Goal: Task Accomplishment & Management: Manage account settings

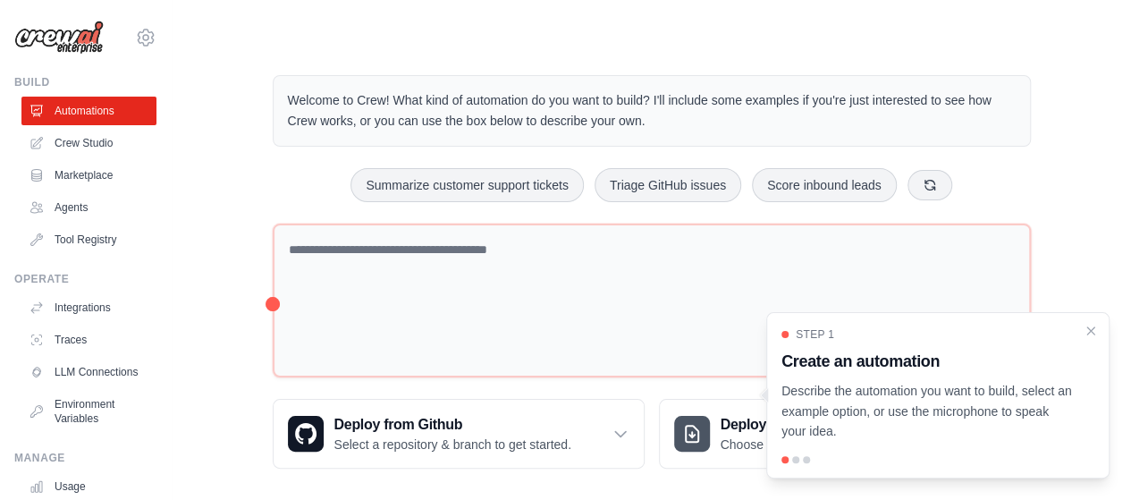
click at [1097, 122] on div "Welcome to Crew! What kind of automation do you want to build? I'll include som…" at bounding box center [651, 271] width 902 height 451
click at [89, 142] on link "Crew Studio" at bounding box center [90, 143] width 135 height 29
click at [208, 183] on div "Welcome to Crew! What kind of automation do you want to build? I'll include som…" at bounding box center [651, 271] width 902 height 451
click at [1093, 330] on icon "Close walkthrough" at bounding box center [1091, 330] width 16 height 16
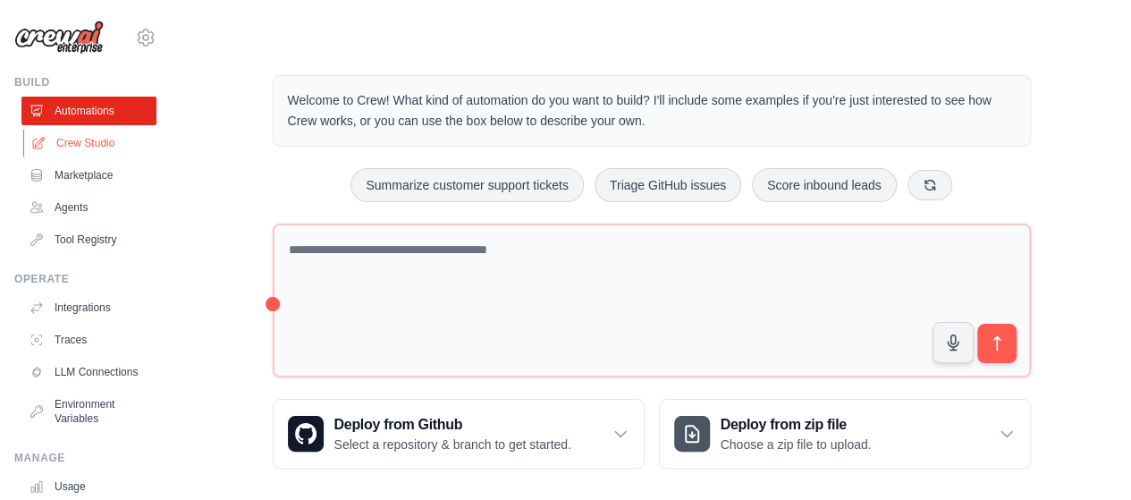
click at [79, 145] on link "Crew Studio" at bounding box center [90, 143] width 135 height 29
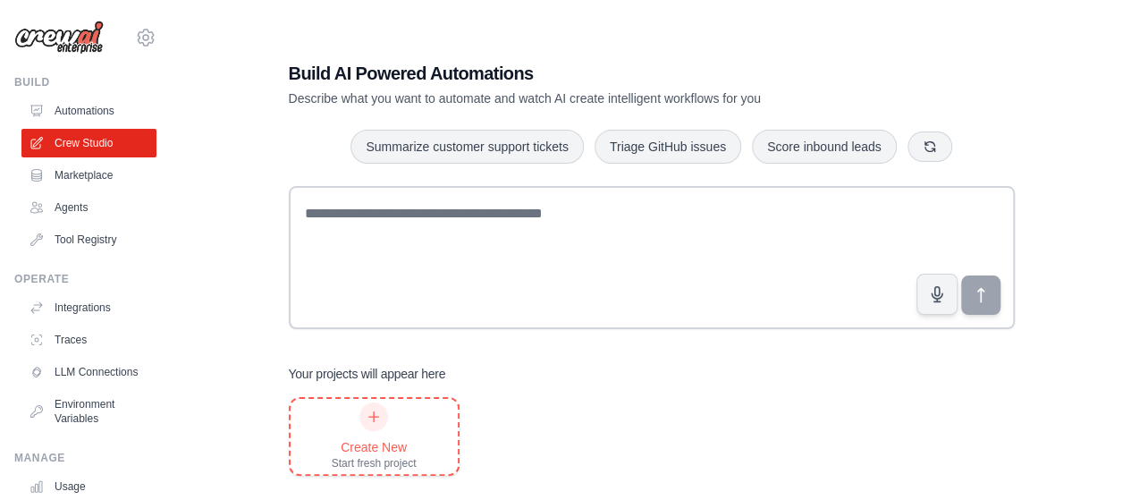
click at [390, 447] on div "Create New" at bounding box center [374, 447] width 85 height 18
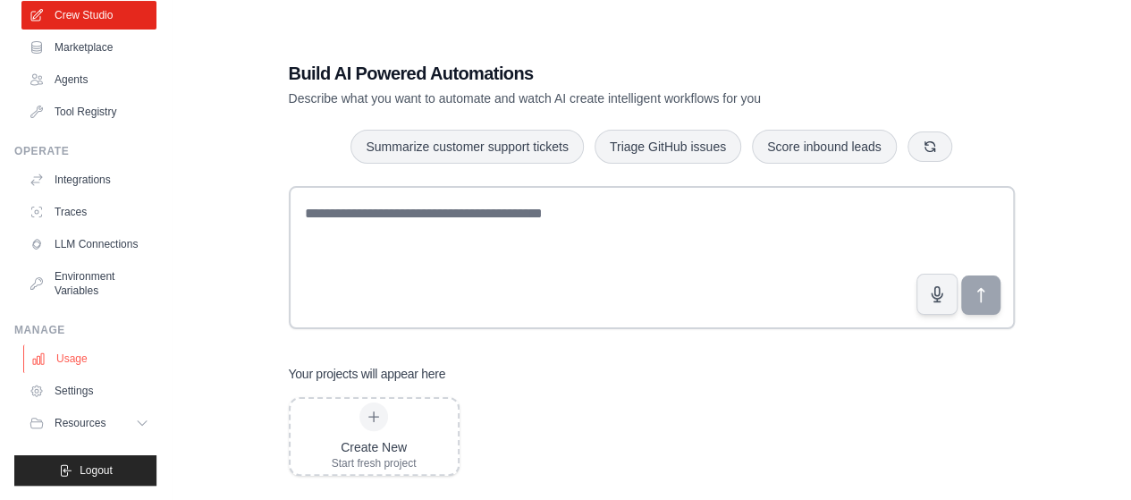
click at [106, 357] on link "Usage" at bounding box center [90, 358] width 135 height 29
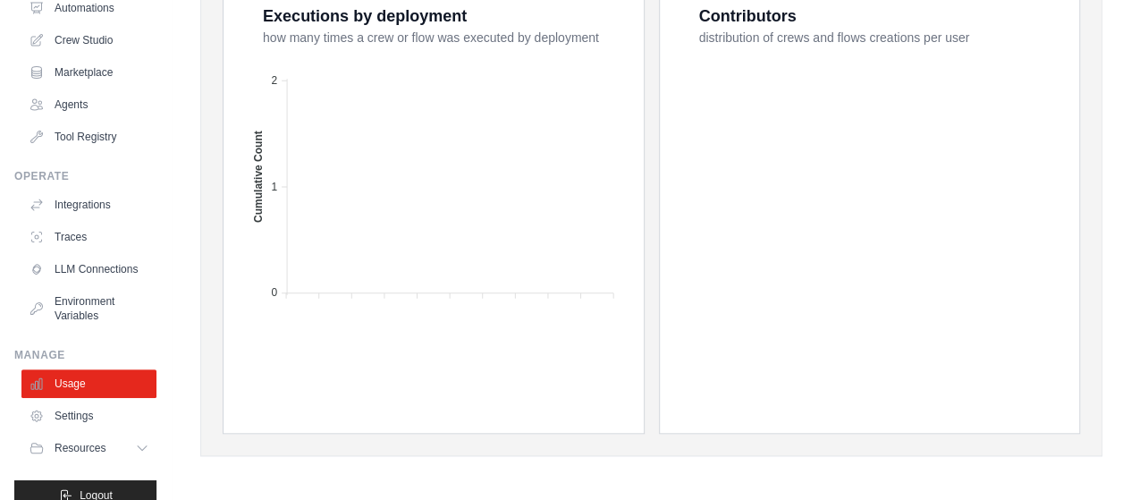
scroll to position [141, 0]
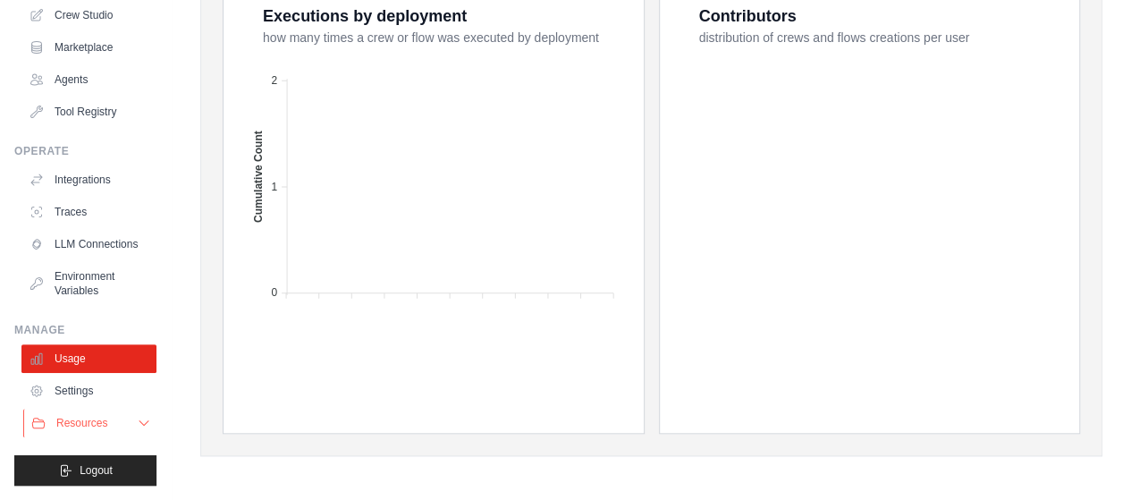
click at [111, 419] on button "Resources" at bounding box center [90, 423] width 135 height 29
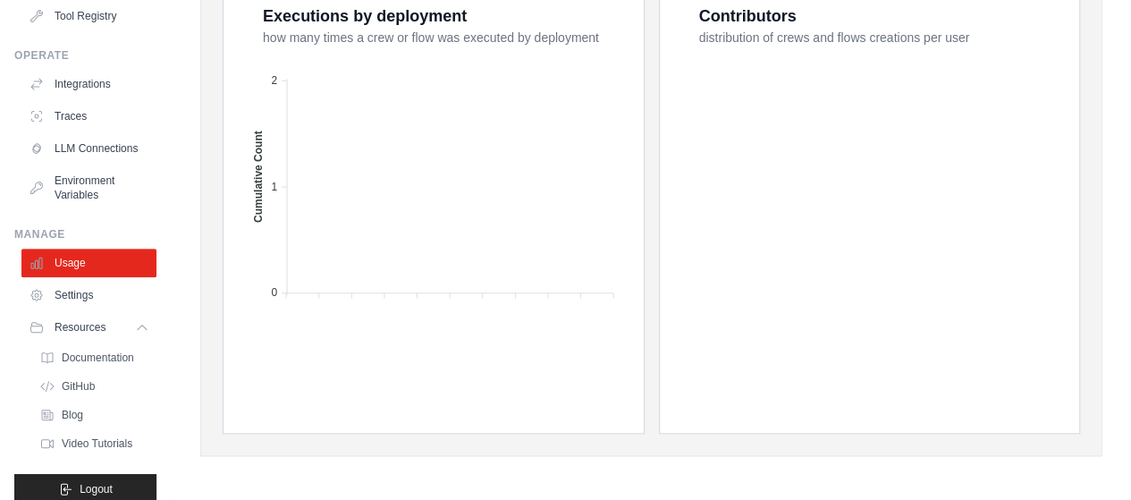
scroll to position [270, 0]
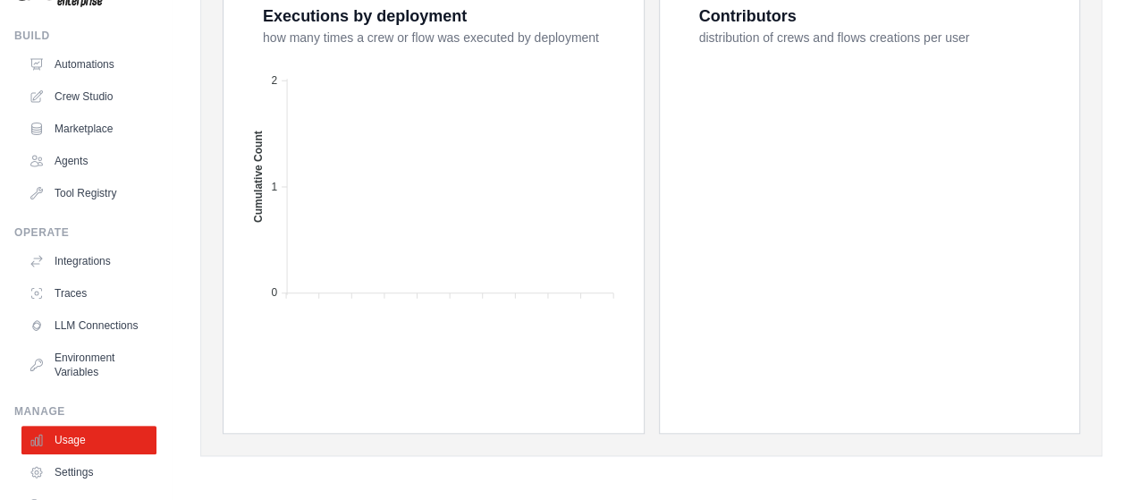
scroll to position [0, 0]
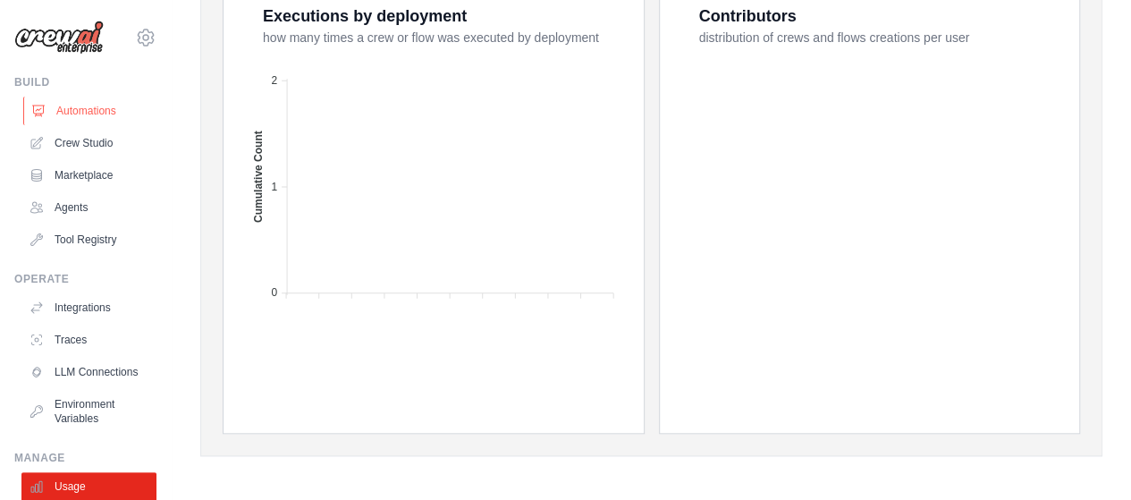
click at [87, 108] on link "Automations" at bounding box center [90, 111] width 135 height 29
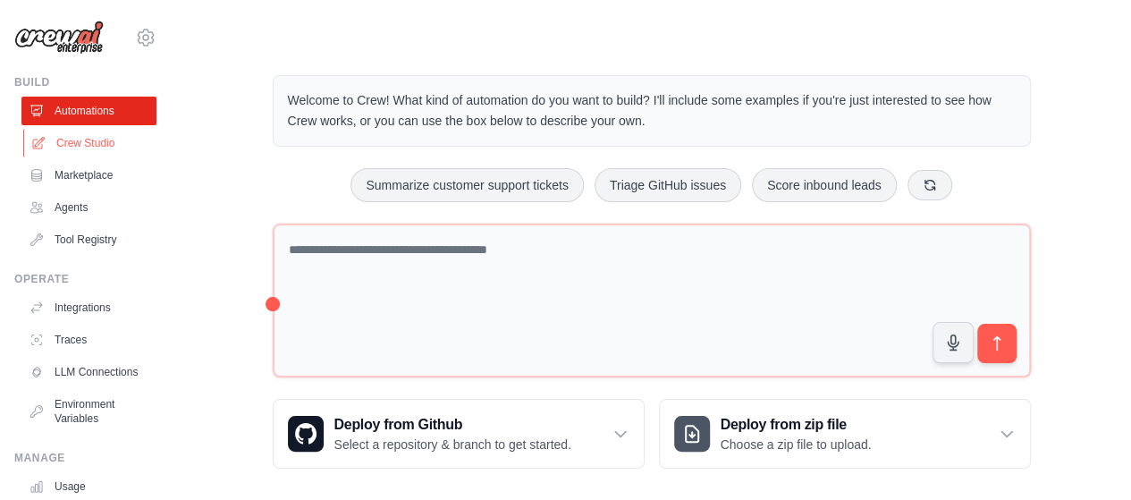
click at [81, 156] on link "Crew Studio" at bounding box center [90, 143] width 135 height 29
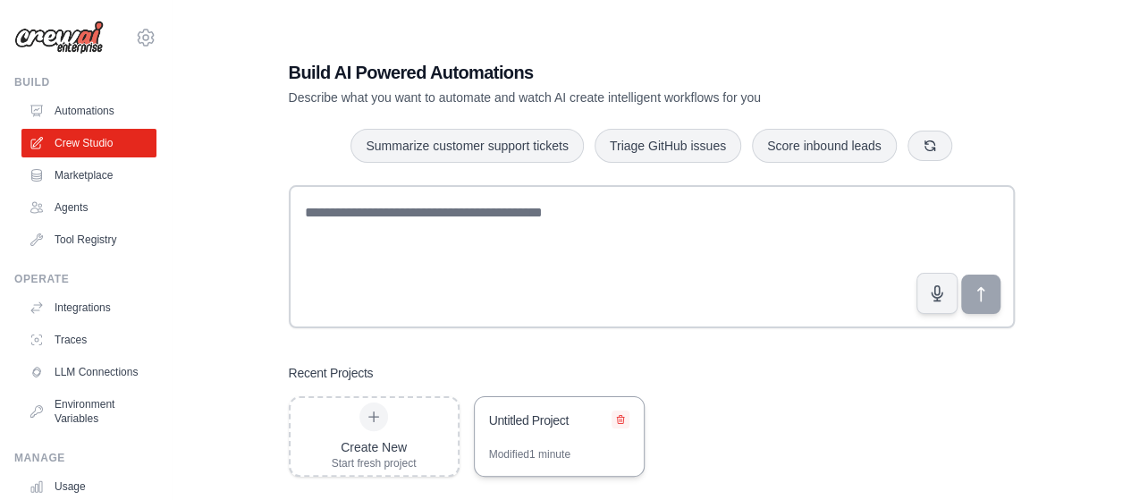
click at [615, 425] on button at bounding box center [621, 419] width 18 height 18
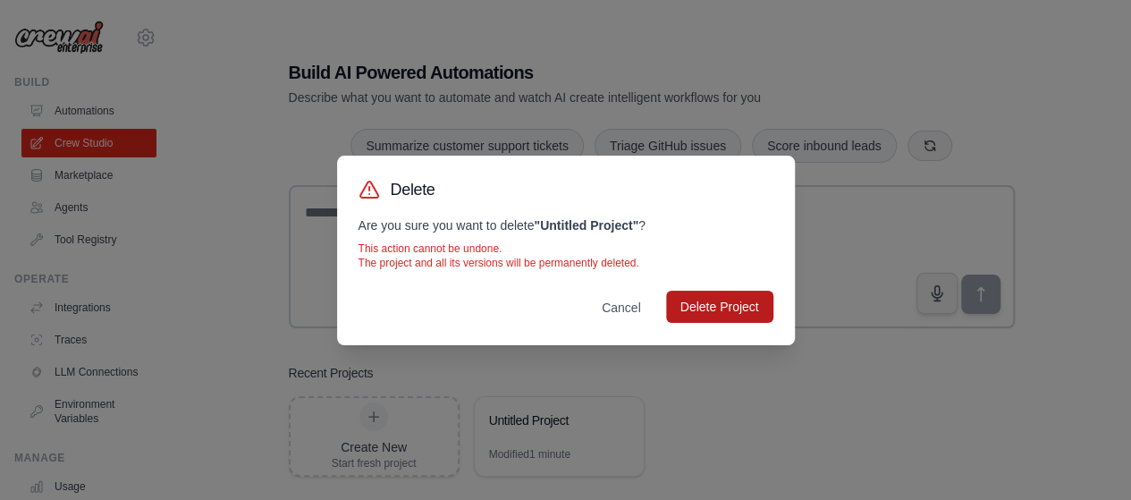
click at [713, 303] on button "Delete Project" at bounding box center [719, 307] width 107 height 32
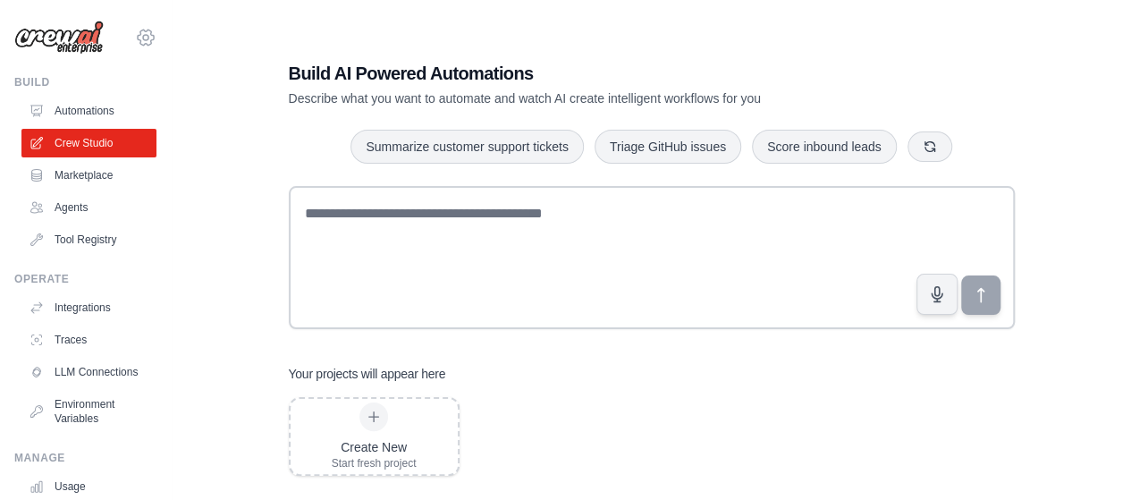
click at [135, 35] on icon at bounding box center [145, 37] width 21 height 21
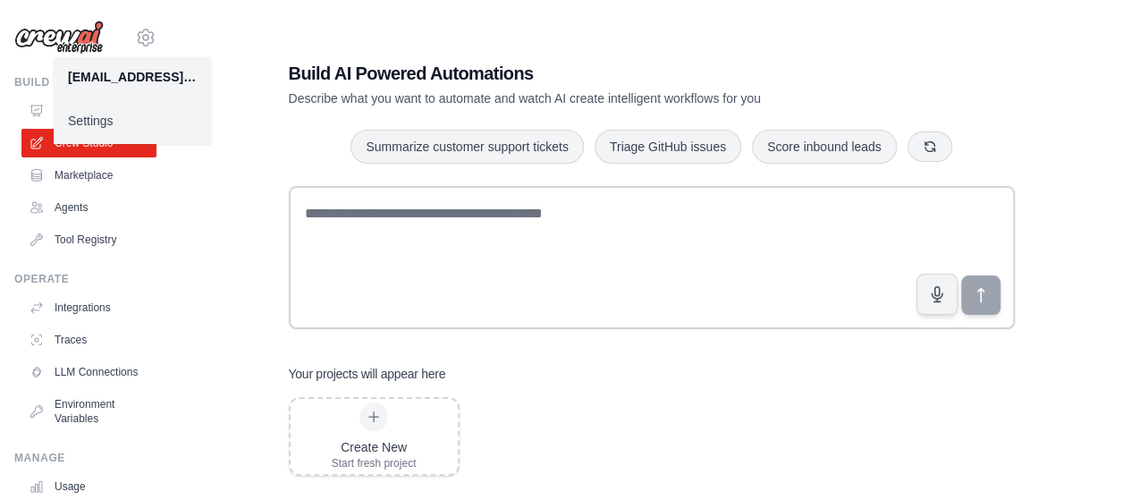
click at [120, 129] on link "Settings" at bounding box center [132, 121] width 157 height 32
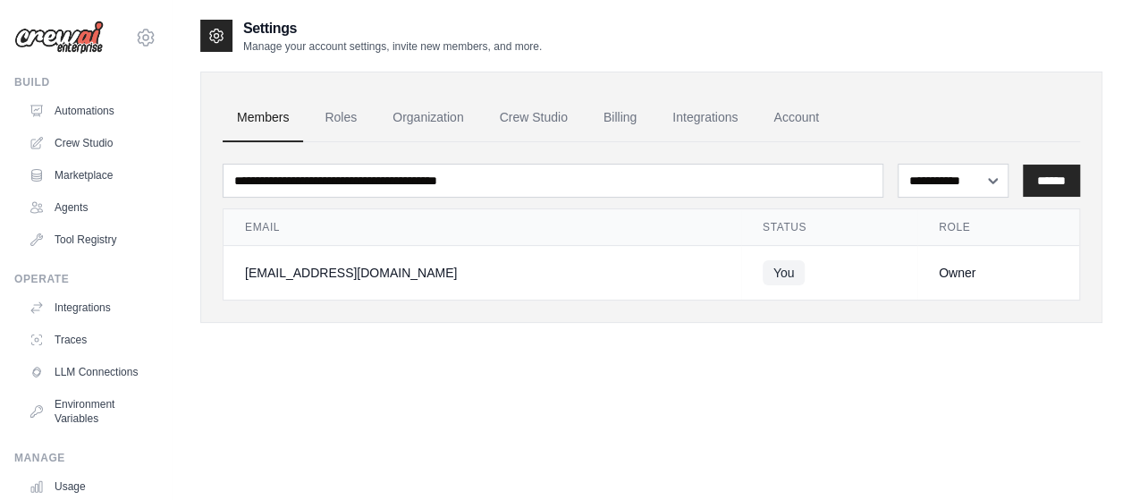
click at [131, 122] on link "Automations" at bounding box center [88, 111] width 135 height 29
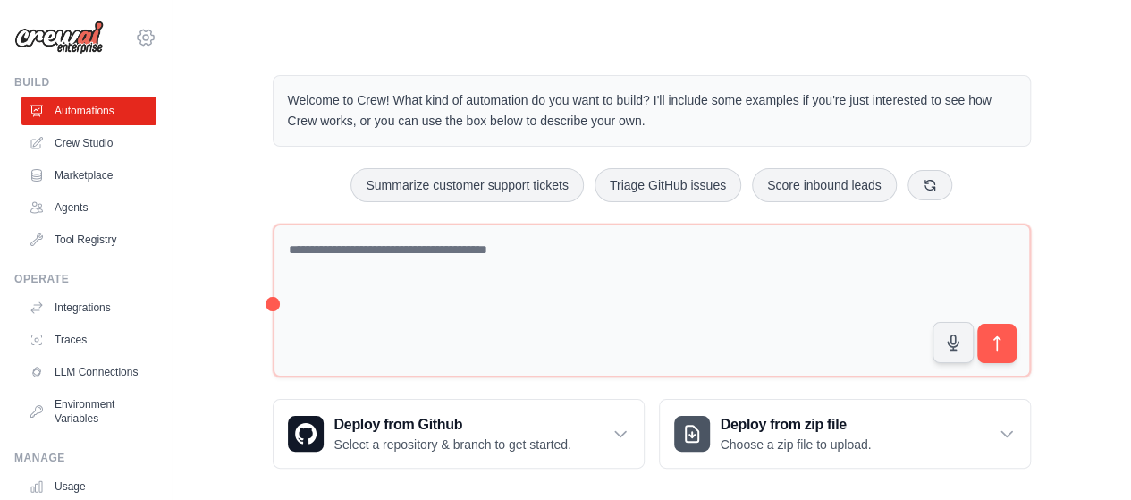
click at [135, 33] on icon at bounding box center [145, 37] width 21 height 21
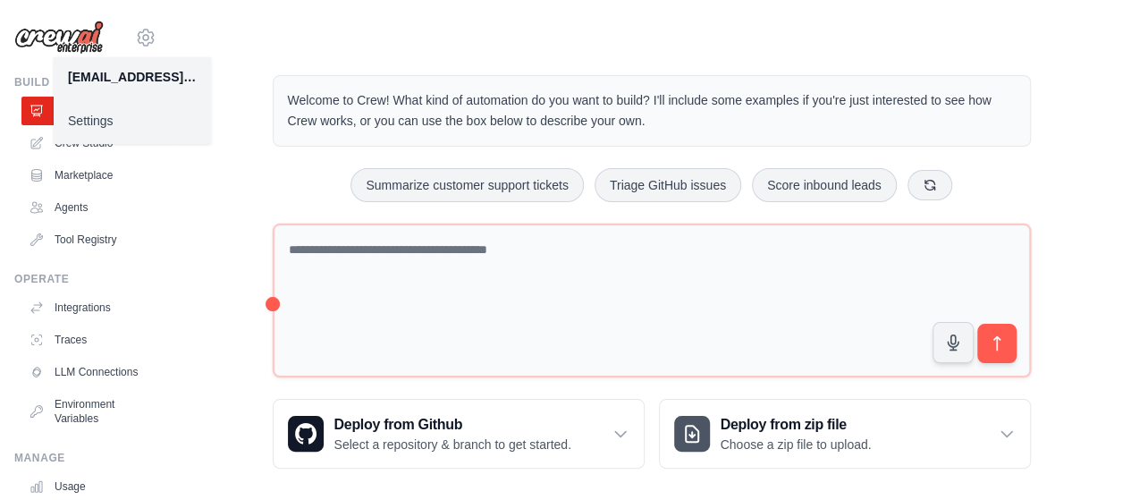
click at [129, 114] on link "Settings" at bounding box center [132, 121] width 157 height 32
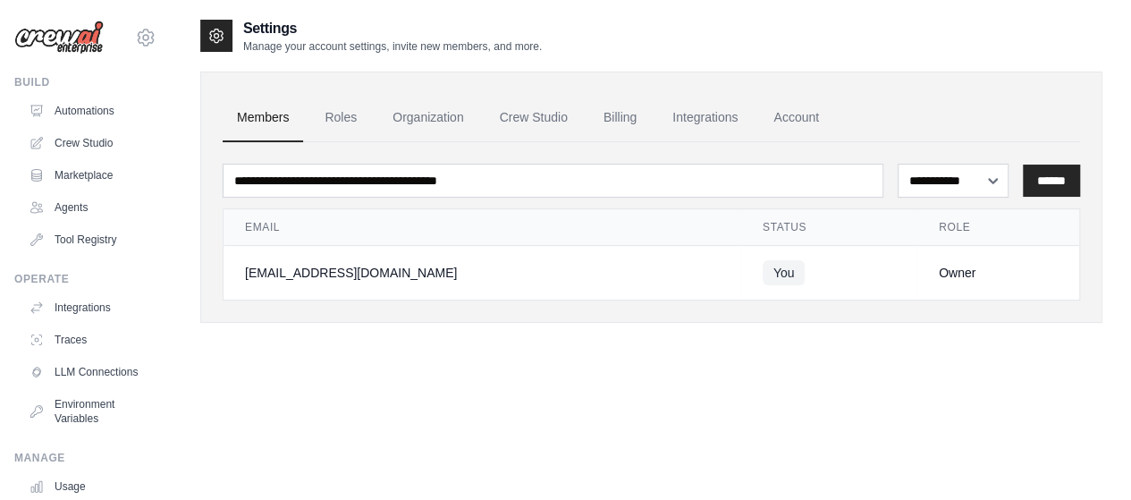
click at [129, 114] on link "Automations" at bounding box center [88, 111] width 135 height 29
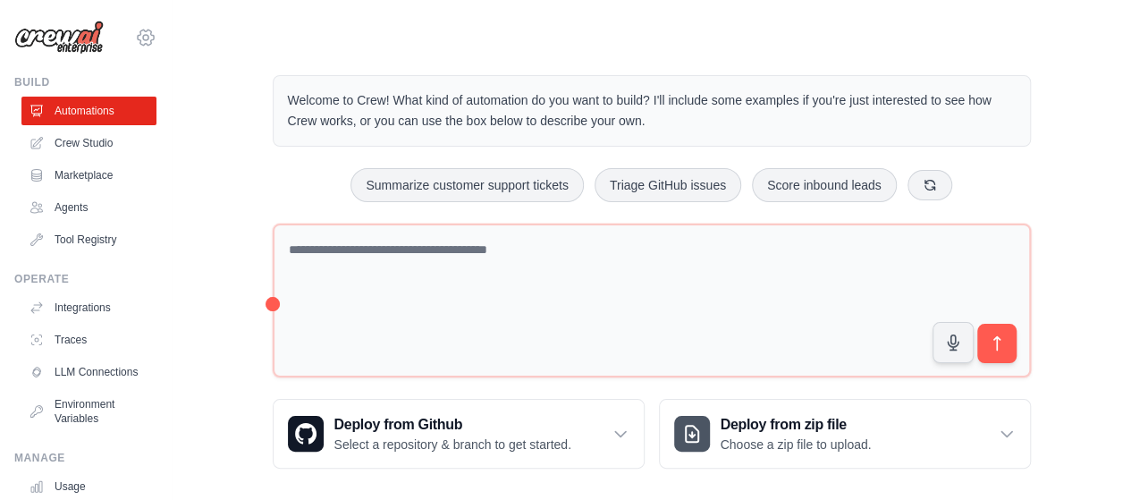
click at [135, 46] on icon at bounding box center [145, 37] width 21 height 21
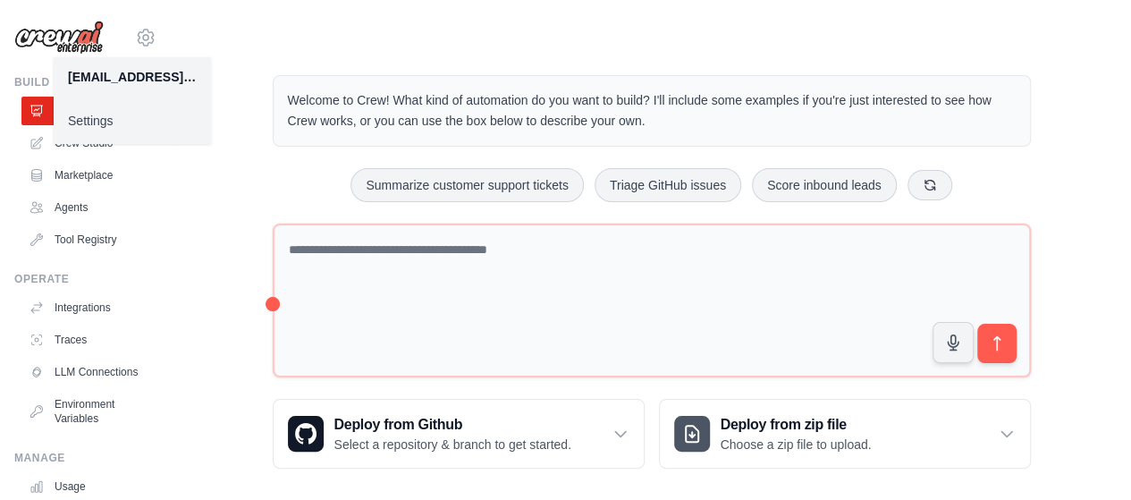
click at [136, 110] on link "Settings" at bounding box center [132, 121] width 157 height 32
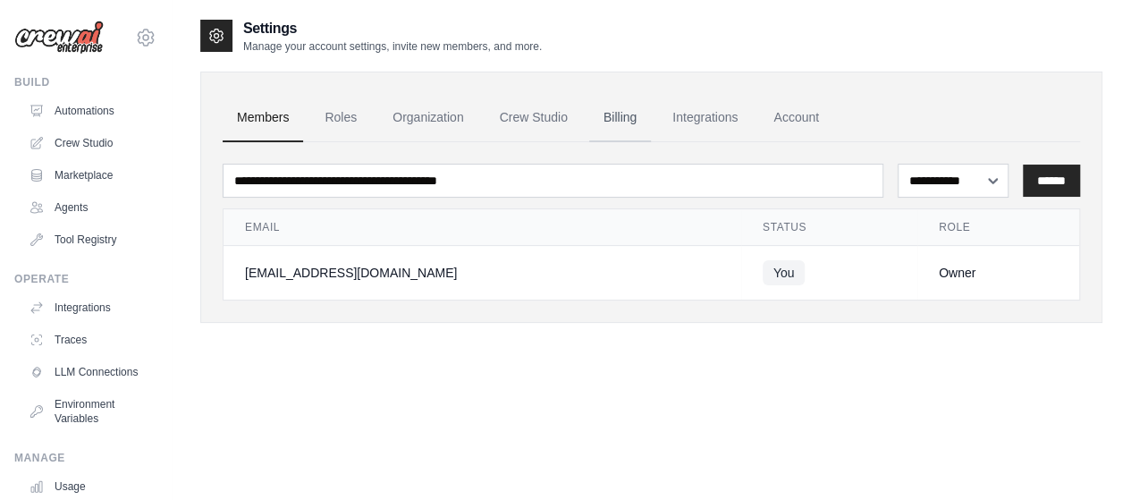
click at [609, 105] on link "Billing" at bounding box center [620, 118] width 62 height 48
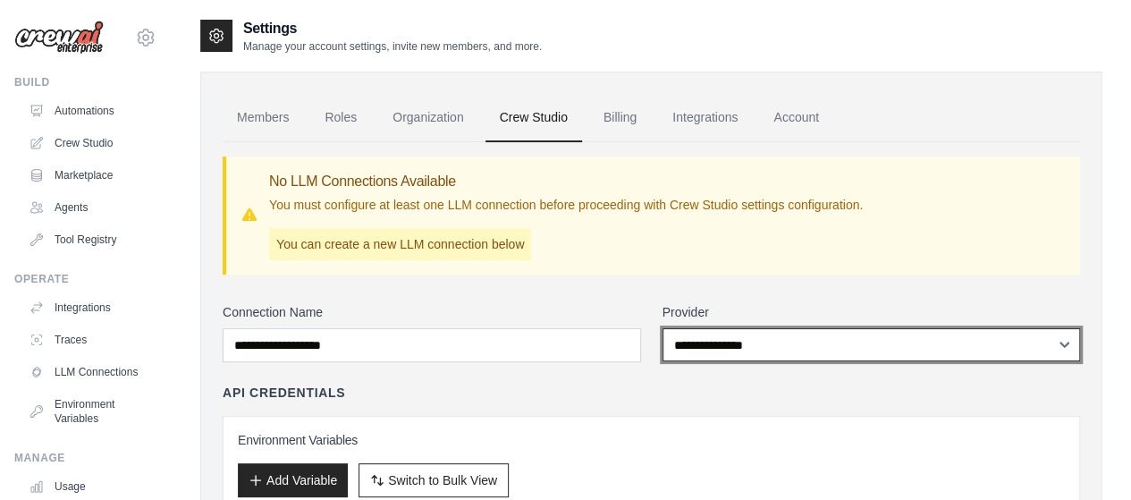
click at [749, 348] on select "**********" at bounding box center [872, 344] width 418 height 33
select select "******"
click at [663, 328] on select "**********" at bounding box center [872, 344] width 418 height 33
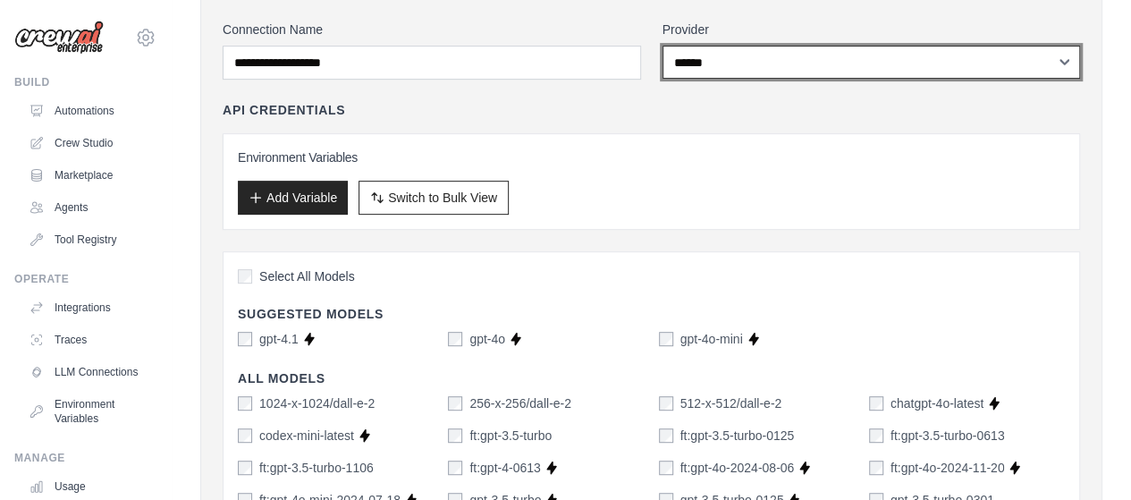
scroll to position [285, 0]
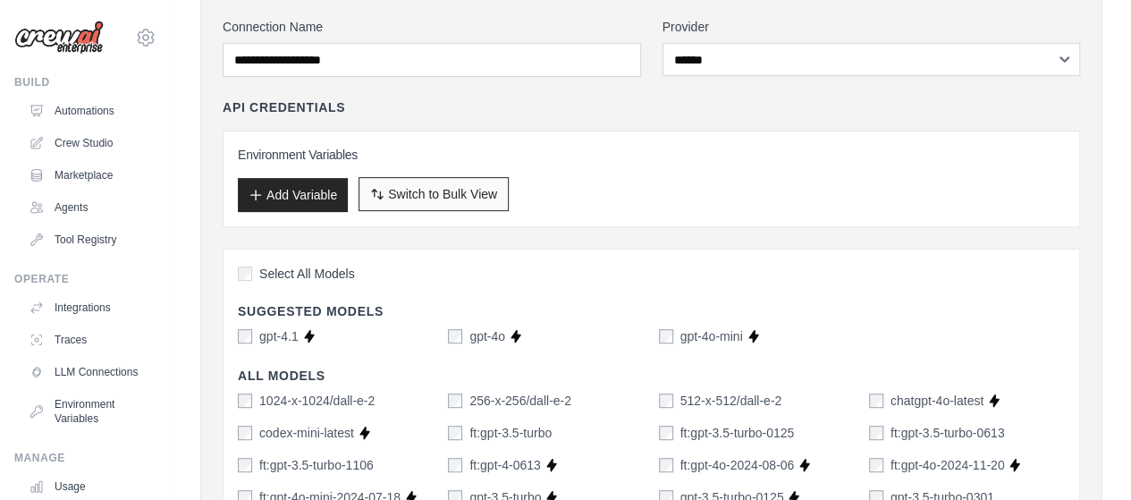
click at [460, 185] on span "Switch to Bulk View" at bounding box center [442, 194] width 109 height 18
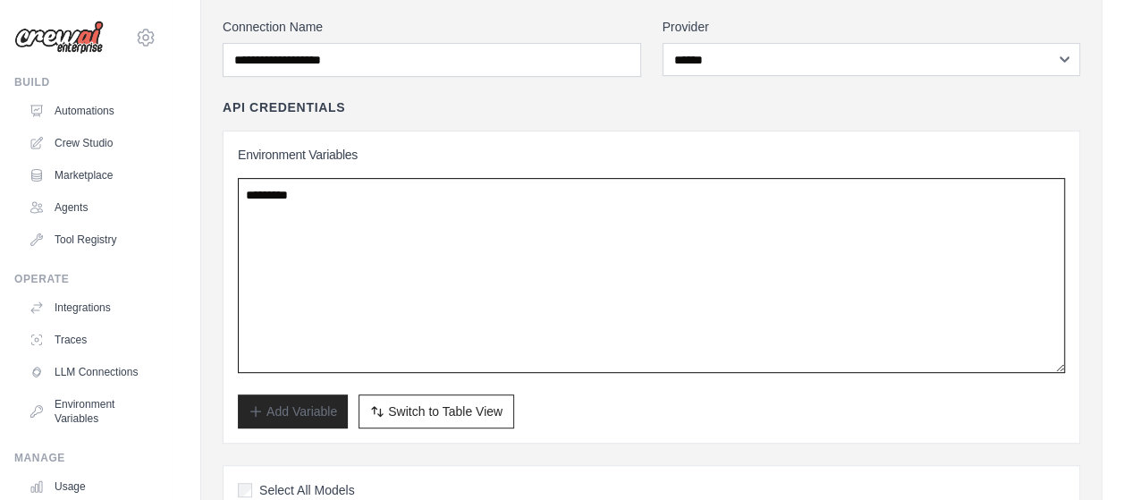
click at [377, 189] on textarea at bounding box center [651, 275] width 827 height 195
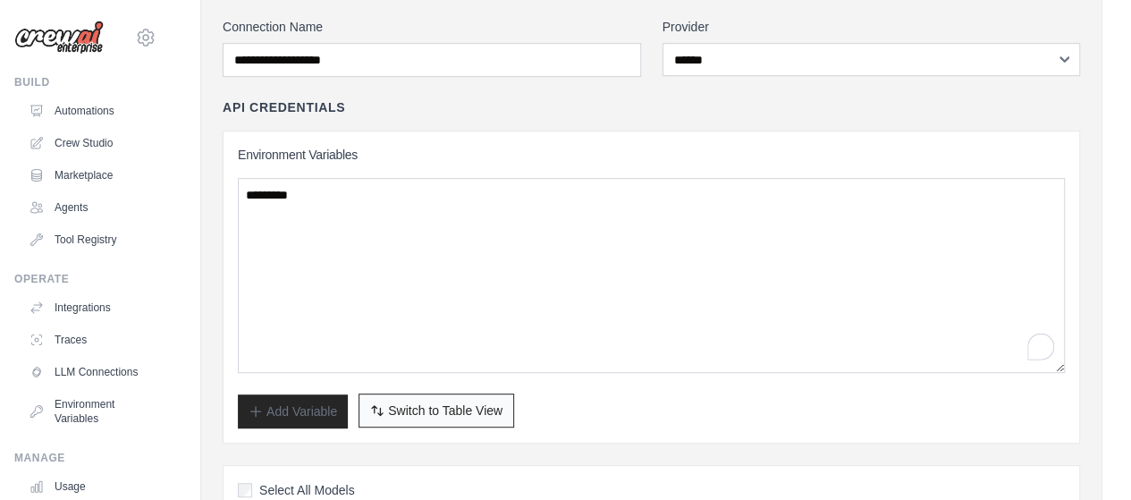
click at [376, 408] on icon "button" at bounding box center [377, 410] width 14 height 14
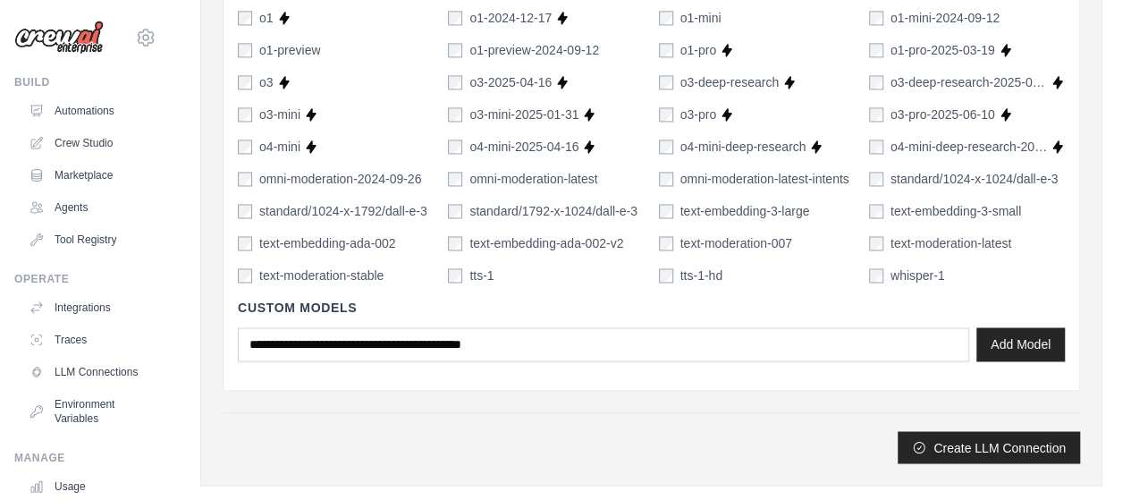
scroll to position [1372, 0]
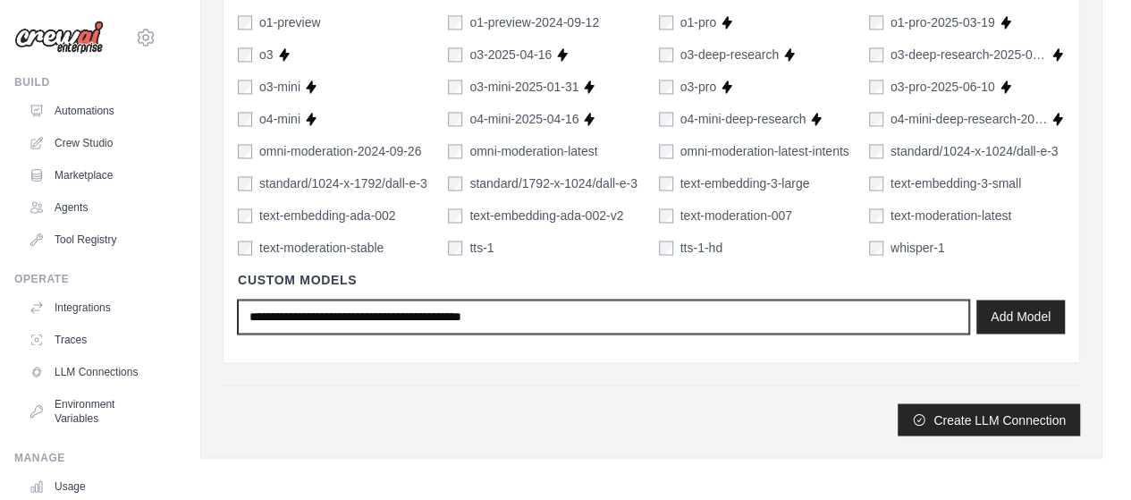
click at [883, 320] on input "text" at bounding box center [603, 317] width 731 height 34
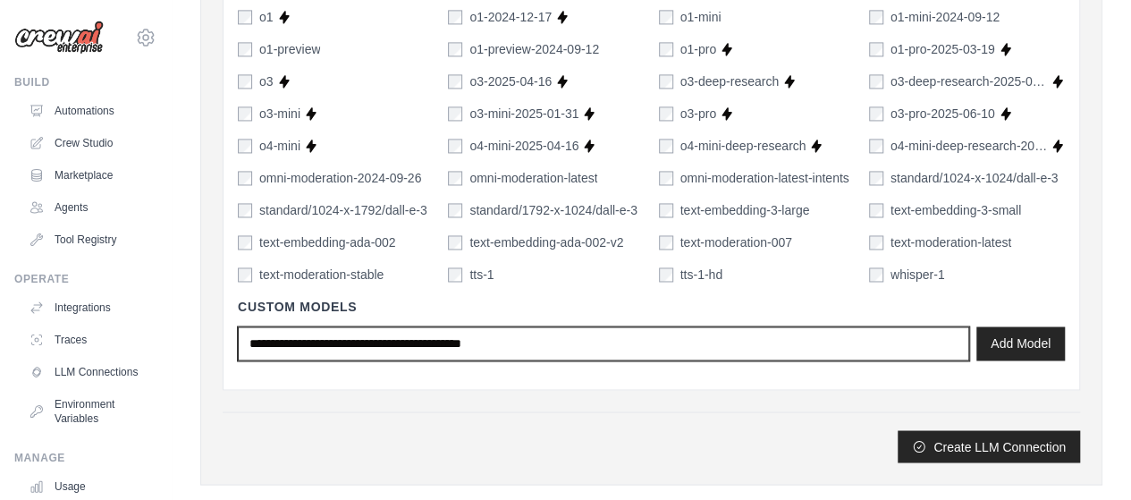
scroll to position [1345, 0]
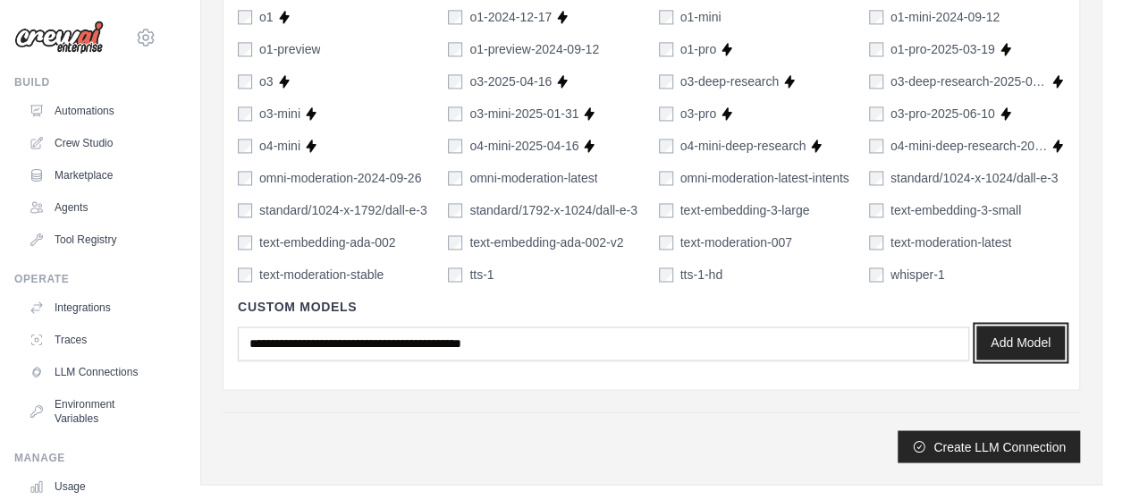
click at [1029, 333] on button "Add Model" at bounding box center [1020, 342] width 89 height 34
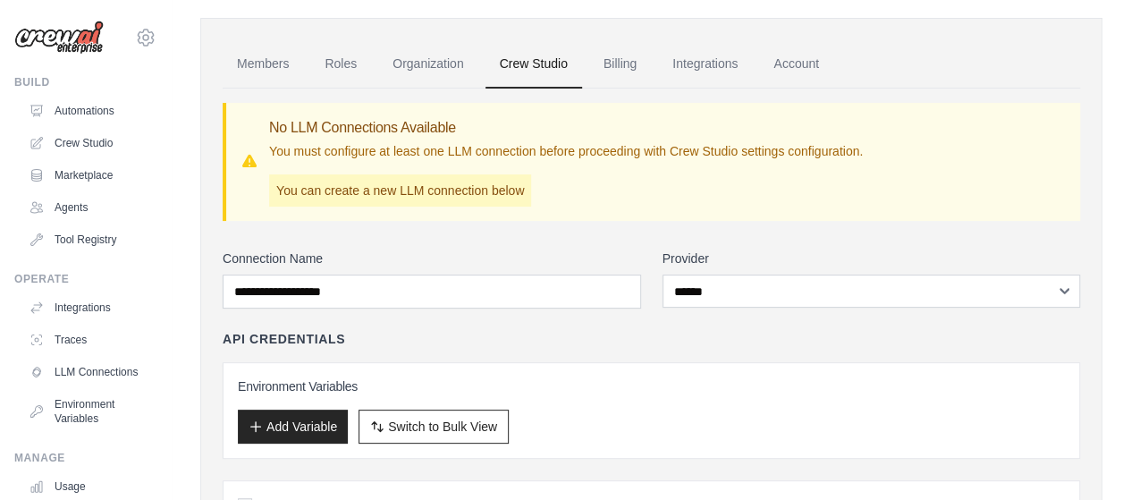
scroll to position [0, 0]
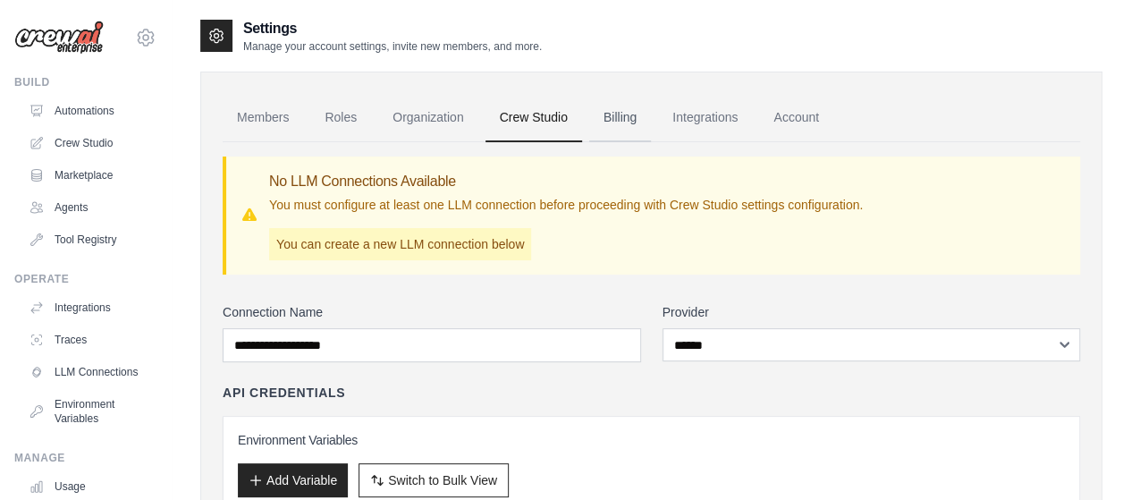
click at [629, 105] on link "Billing" at bounding box center [620, 118] width 62 height 48
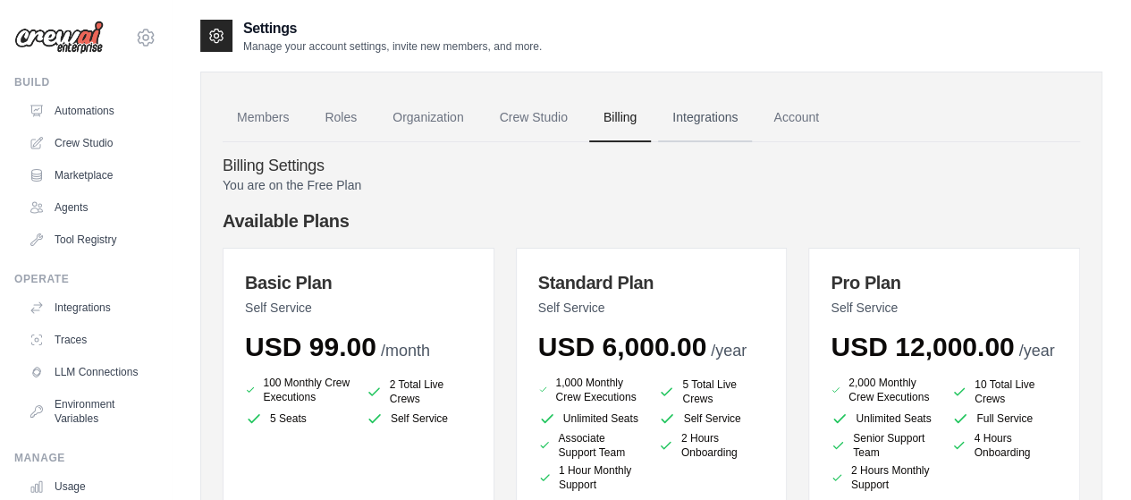
click at [739, 114] on link "Integrations" at bounding box center [705, 118] width 94 height 48
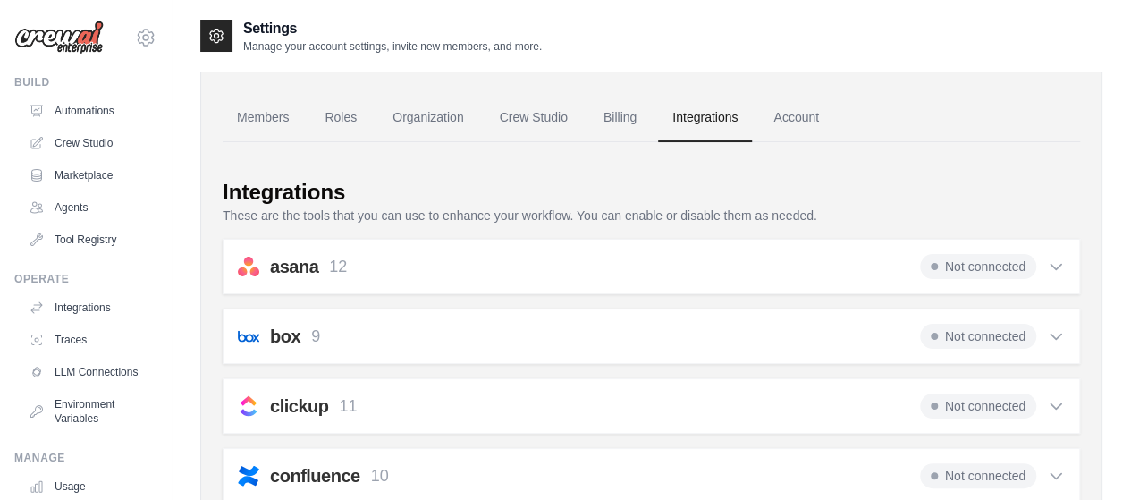
click at [1039, 263] on div "Not connected" at bounding box center [992, 266] width 145 height 25
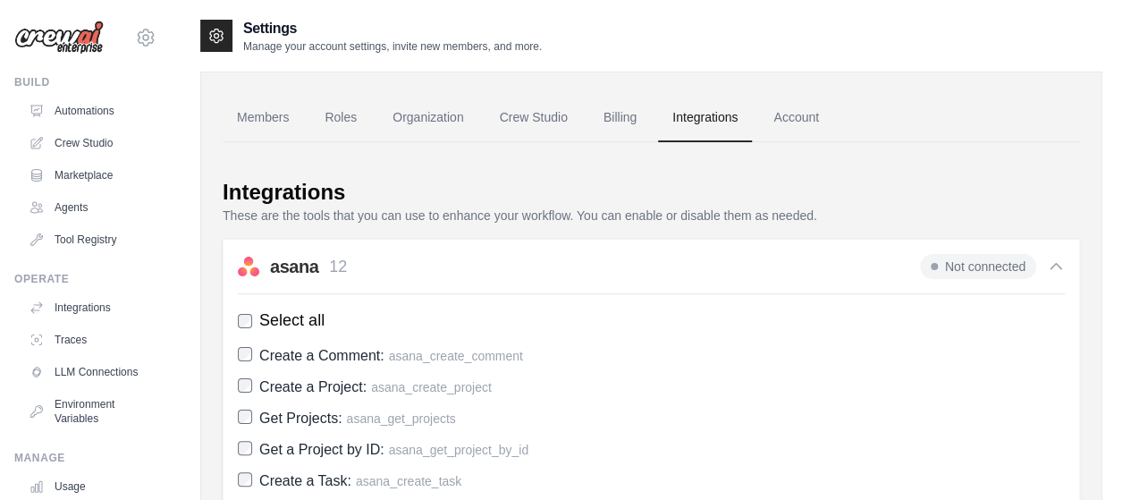
click at [1051, 187] on div "Integrations" at bounding box center [651, 192] width 857 height 29
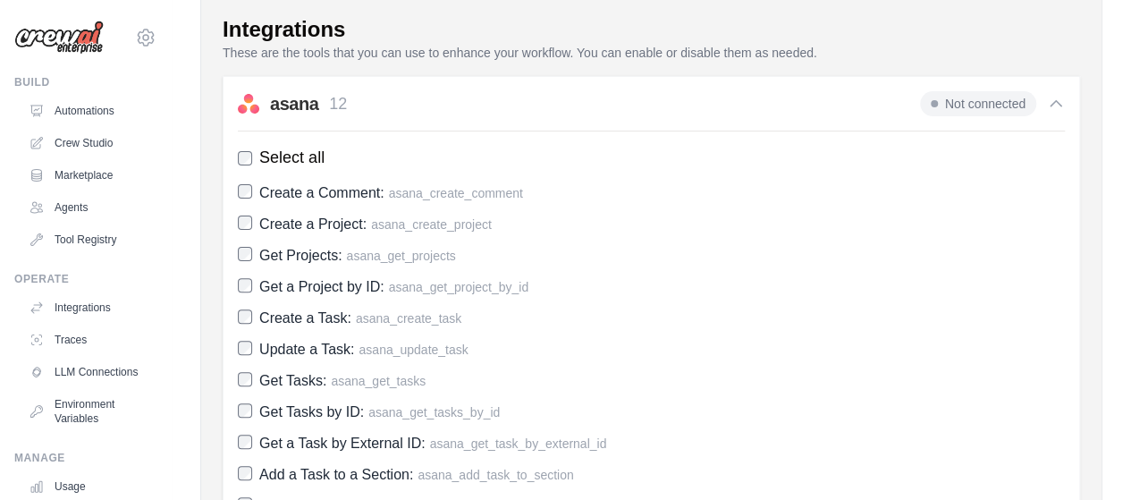
click at [1044, 96] on div "Not connected" at bounding box center [992, 103] width 145 height 25
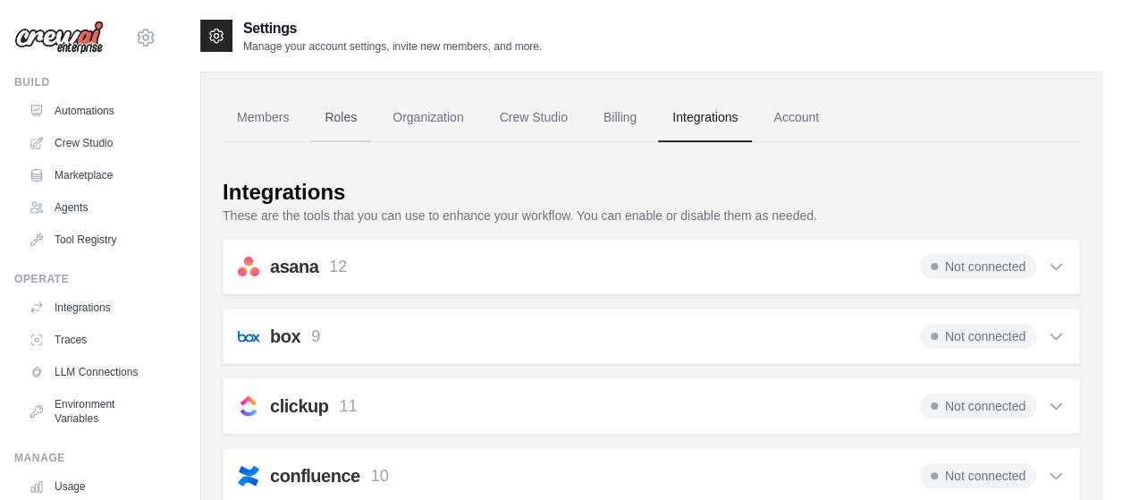
click at [356, 110] on link "Roles" at bounding box center [340, 118] width 61 height 48
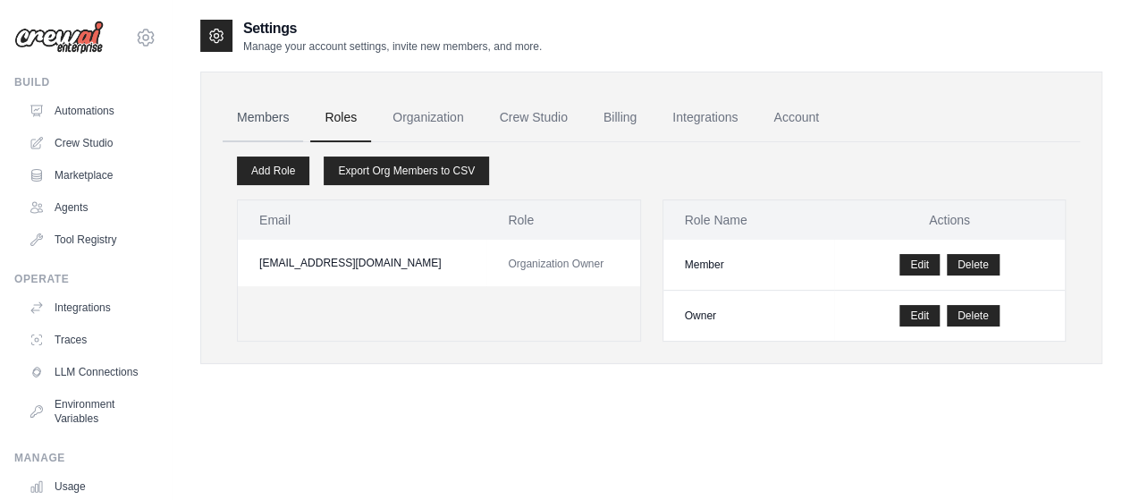
click at [258, 105] on link "Members" at bounding box center [263, 118] width 80 height 48
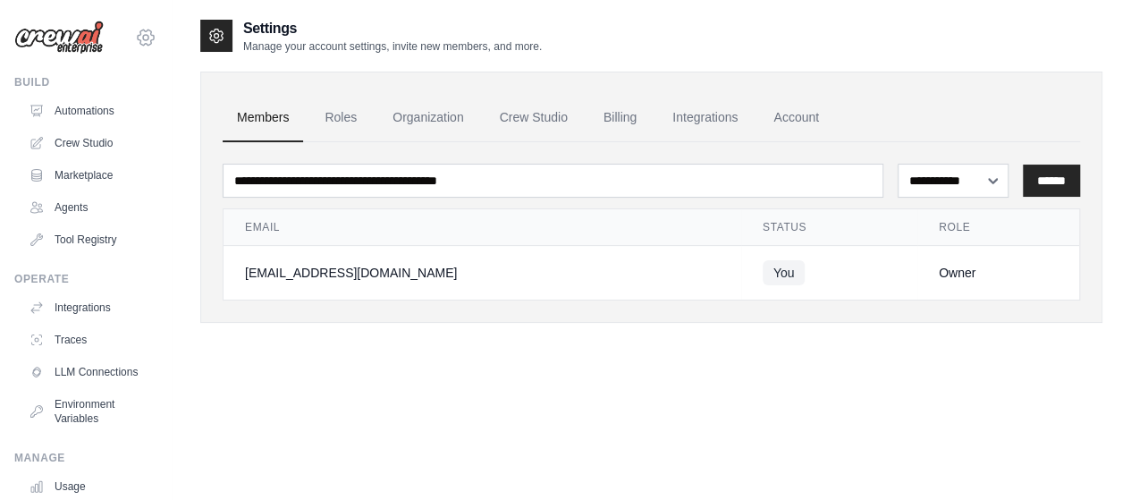
click at [141, 35] on icon at bounding box center [145, 37] width 21 height 21
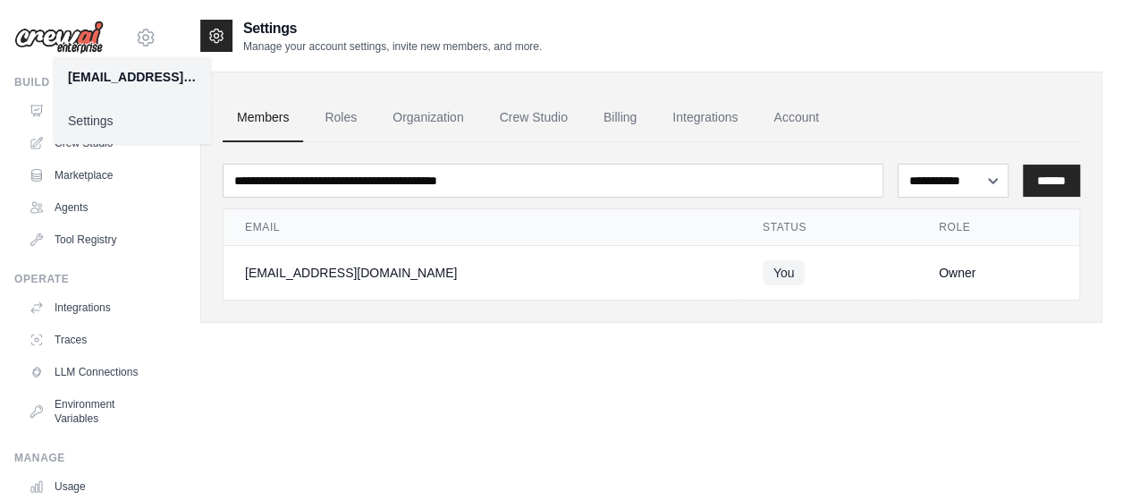
click at [138, 128] on link "Settings" at bounding box center [132, 121] width 157 height 32
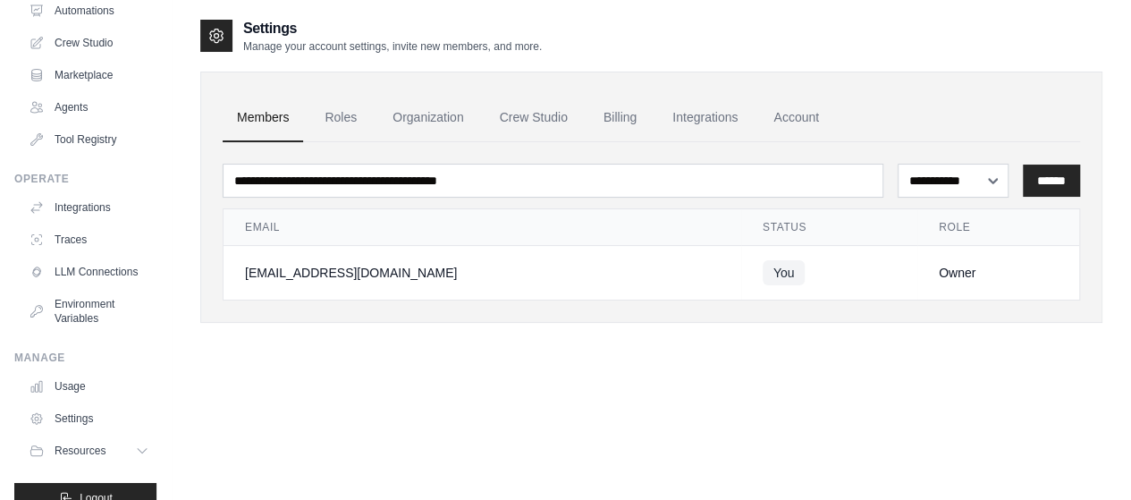
scroll to position [141, 0]
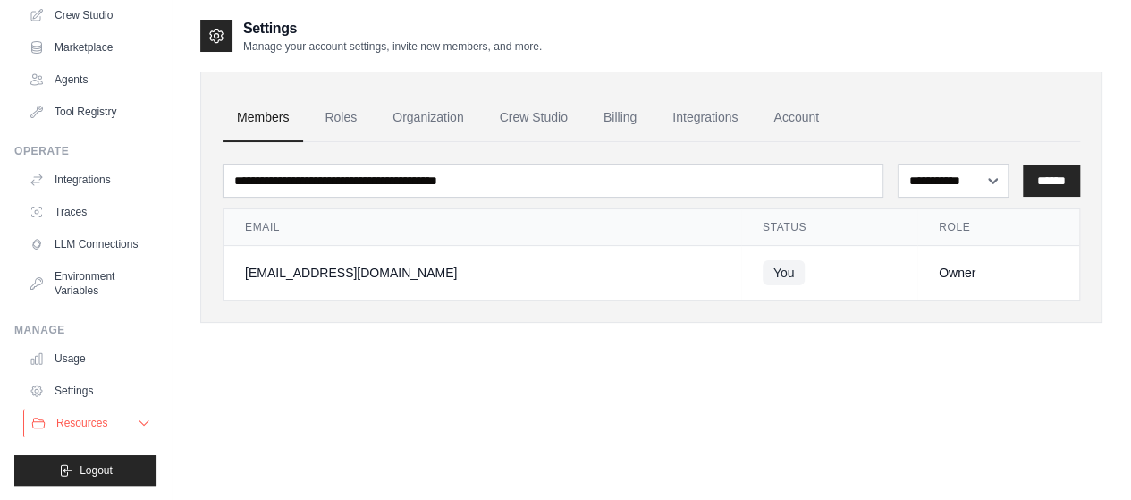
click at [114, 414] on button "Resources" at bounding box center [90, 423] width 135 height 29
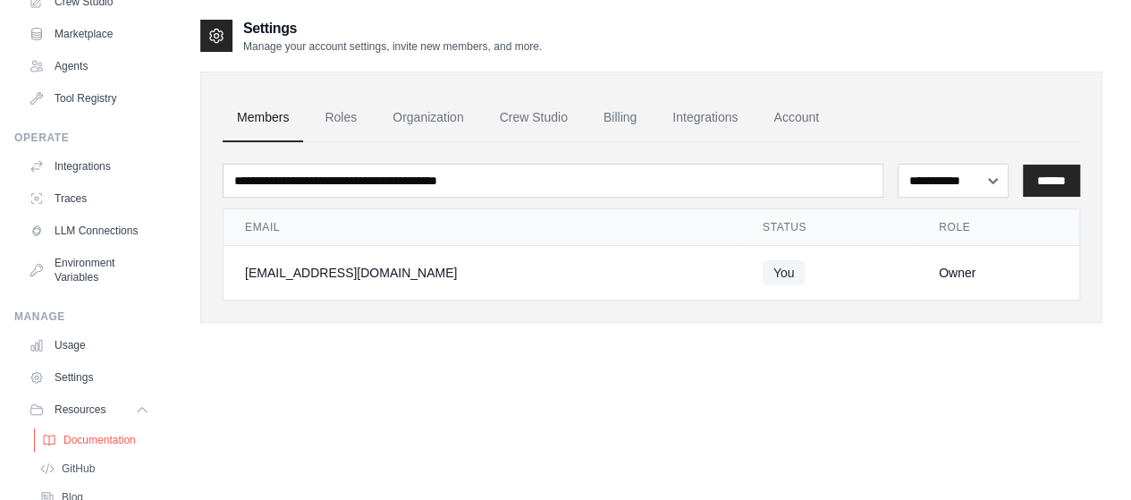
click at [106, 447] on span "Documentation" at bounding box center [99, 440] width 72 height 14
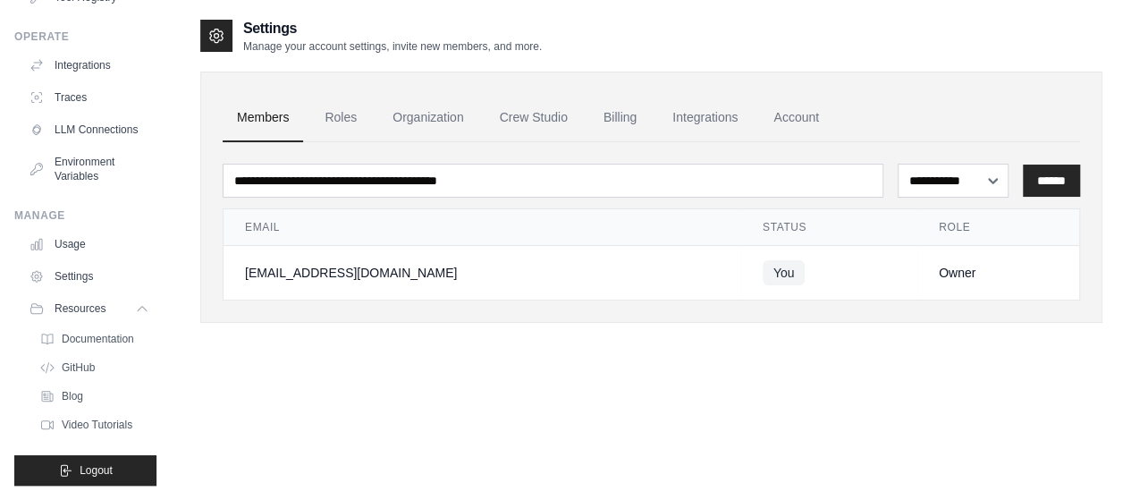
scroll to position [270, 0]
click at [114, 459] on button "Logout" at bounding box center [85, 470] width 142 height 30
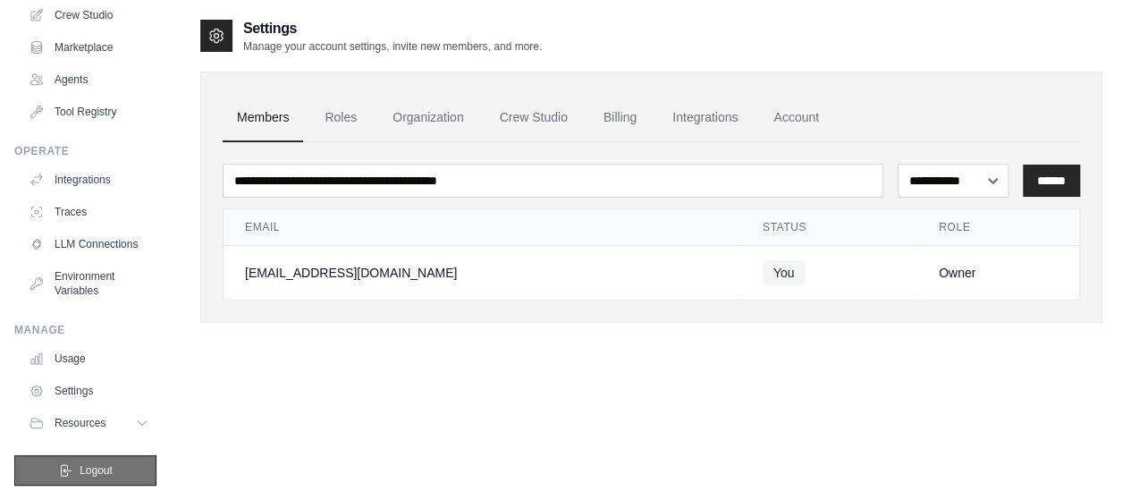
scroll to position [141, 0]
